Goal: Information Seeking & Learning: Understand process/instructions

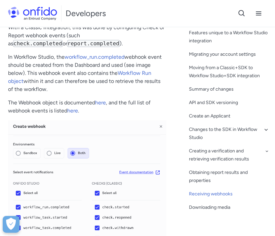
scroll to position [3823, 0]
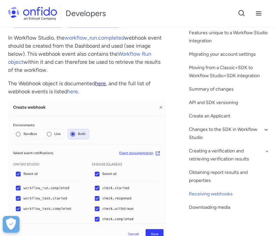
click at [104, 80] on link "here" at bounding box center [100, 83] width 11 height 6
click at [75, 88] on link "here" at bounding box center [72, 91] width 11 height 6
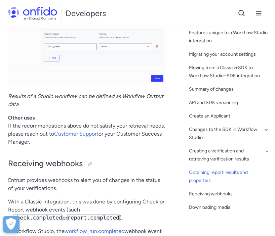
scroll to position [3631, 0]
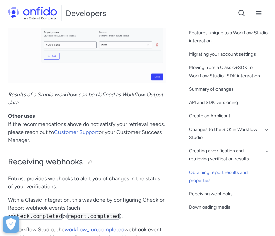
click at [95, 91] on p "Results of a Studio workflow can be defined as Workflow Output data ." at bounding box center [87, 99] width 158 height 16
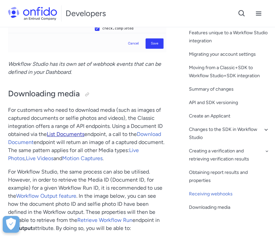
scroll to position [4016, 0]
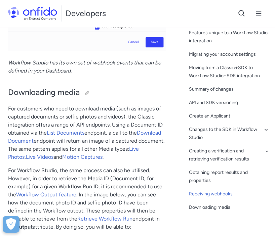
click at [118, 87] on h2 "Downloading media" at bounding box center [87, 92] width 158 height 11
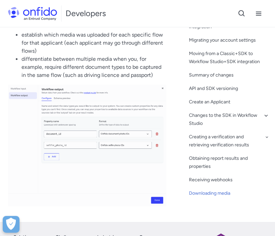
scroll to position [4170, 0]
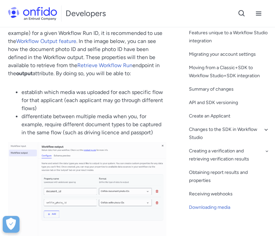
click at [101, 222] on img at bounding box center [87, 203] width 158 height 122
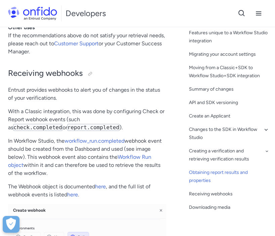
scroll to position [3727, 0]
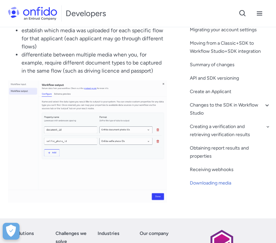
scroll to position [4210, 0]
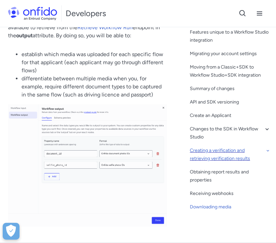
click at [220, 147] on div "Creating a verification and retrieving verification results" at bounding box center [230, 155] width 81 height 16
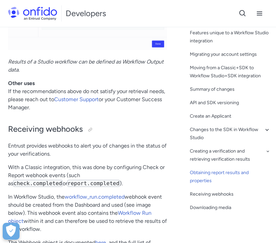
scroll to position [3711, 0]
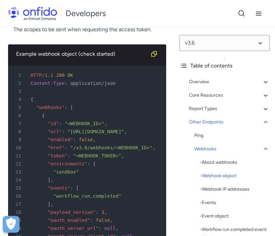
scroll to position [81205, 0]
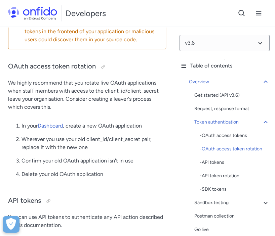
scroll to position [596, 0]
